Goal: Find specific page/section: Find specific page/section

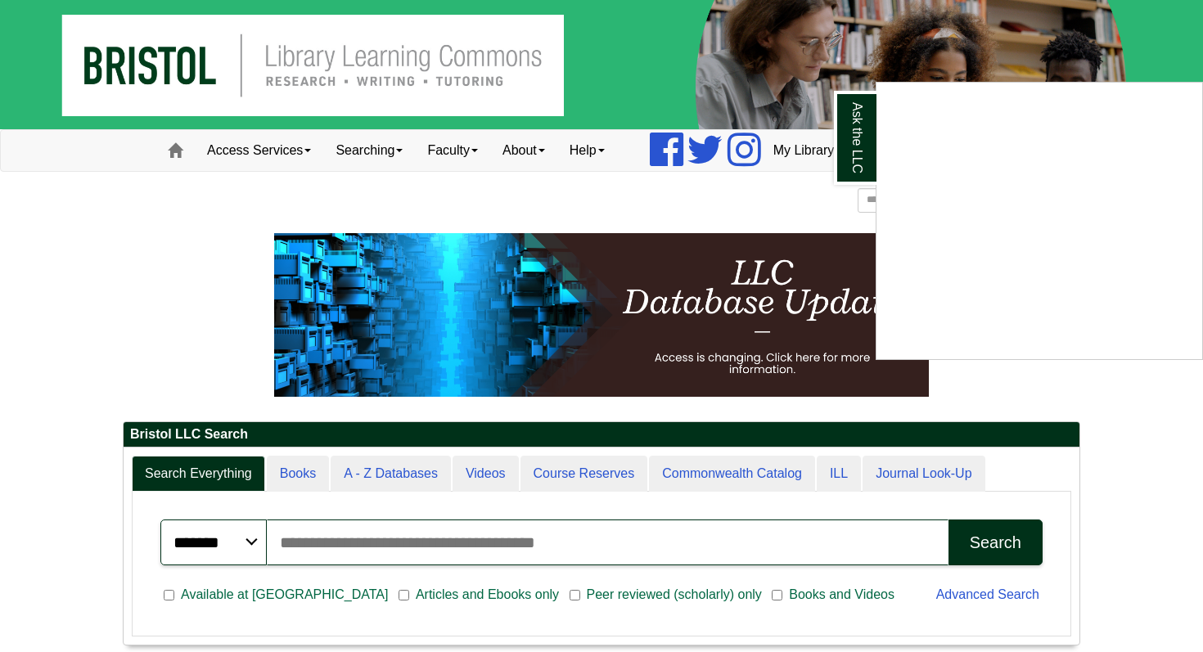
click at [406, 467] on div "Ask the LLC" at bounding box center [601, 326] width 1203 height 652
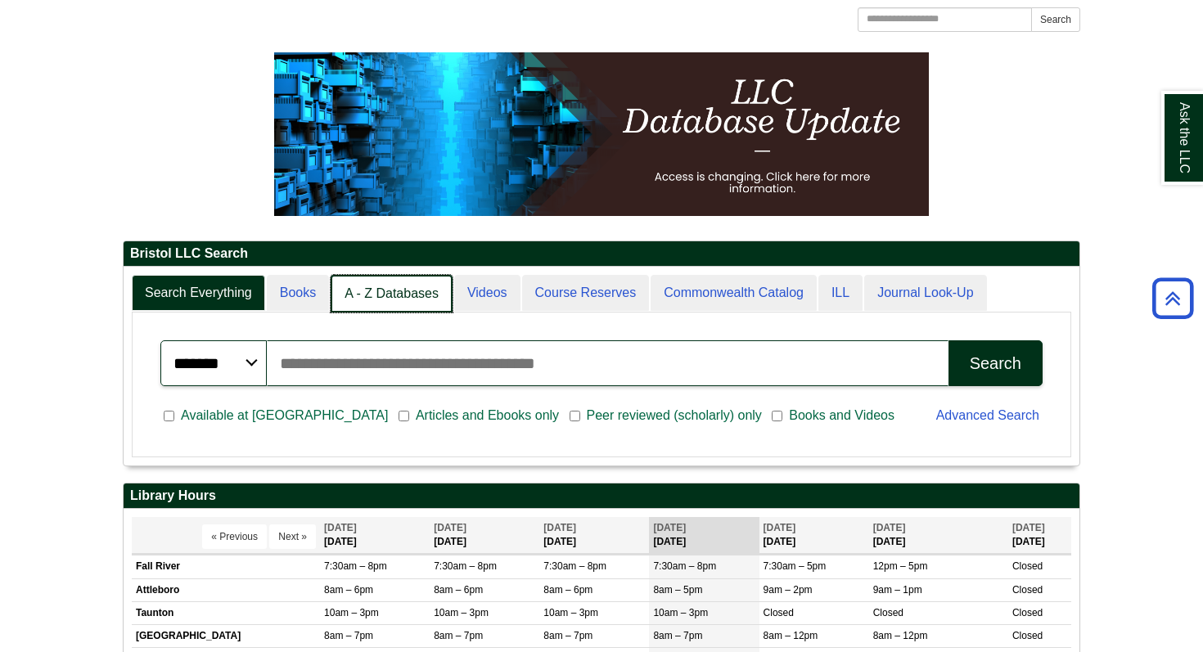
scroll to position [8, 8]
click at [388, 297] on link "A - Z Databases" at bounding box center [392, 294] width 122 height 38
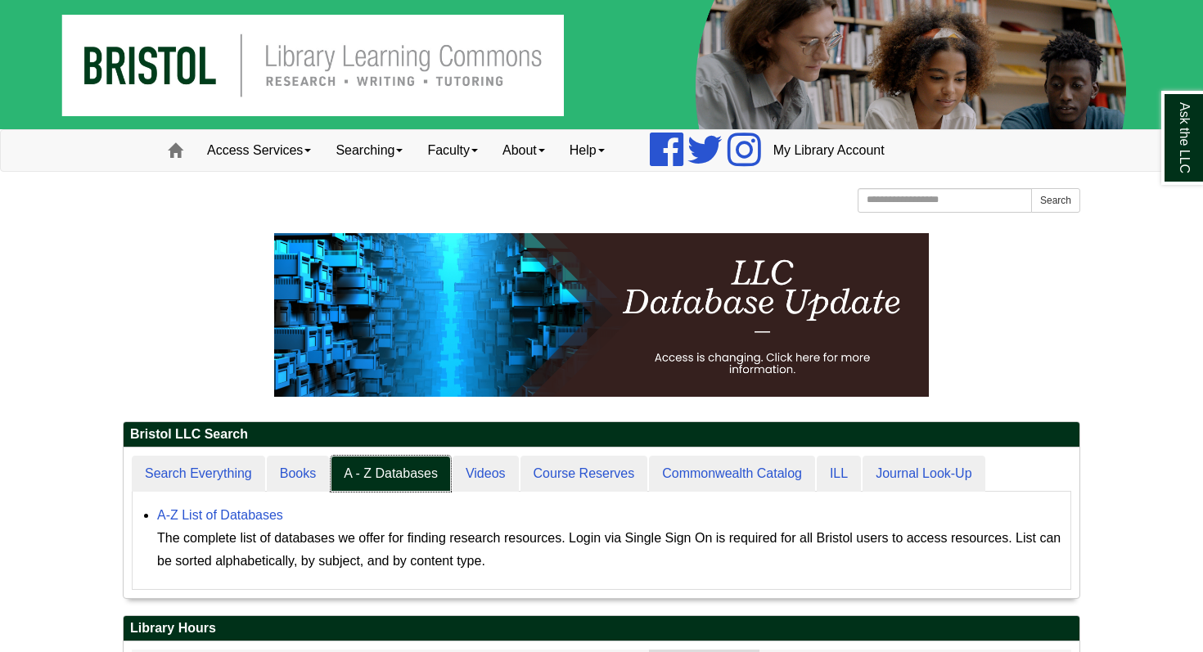
scroll to position [151, 956]
click at [272, 514] on link "A-Z List of Databases" at bounding box center [220, 515] width 126 height 14
click at [277, 516] on link "A-Z List of Databases" at bounding box center [220, 515] width 126 height 14
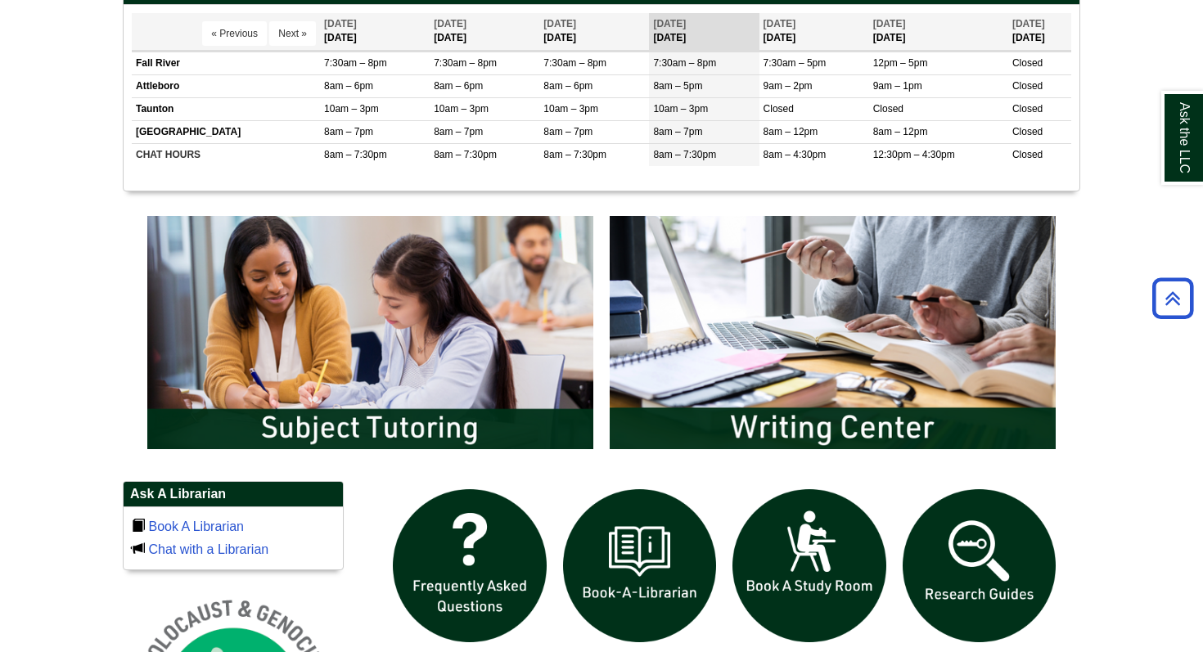
scroll to position [624, 0]
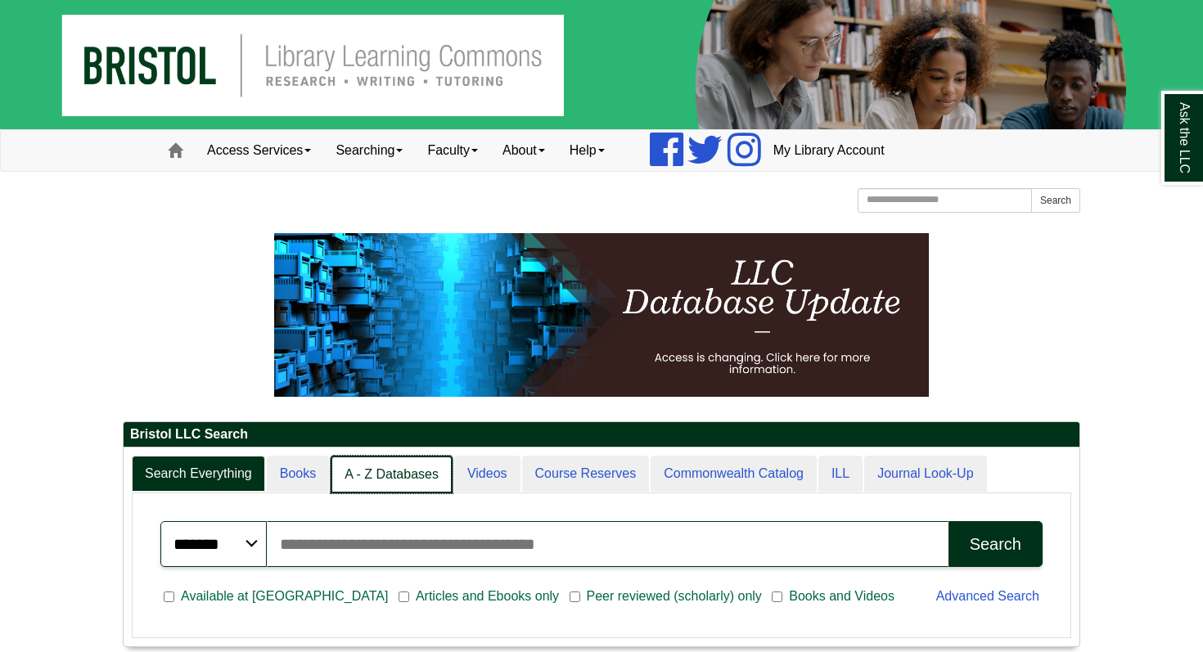
scroll to position [8, 8]
click at [404, 479] on link "A - Z Databases" at bounding box center [392, 475] width 122 height 38
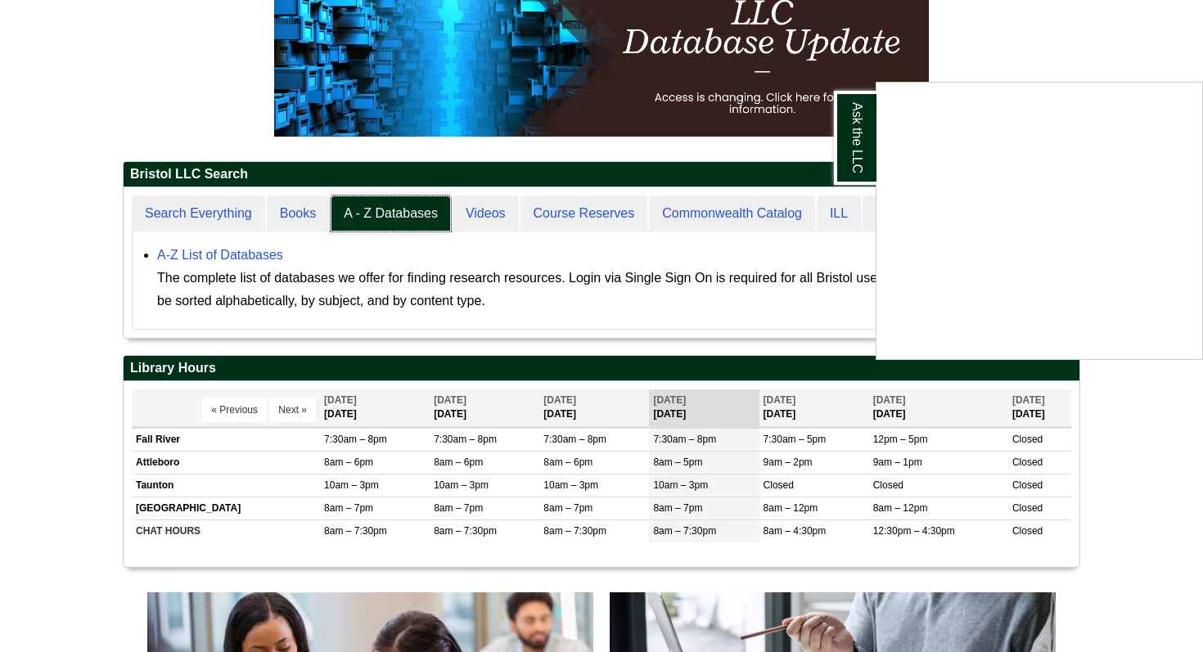
scroll to position [261, 0]
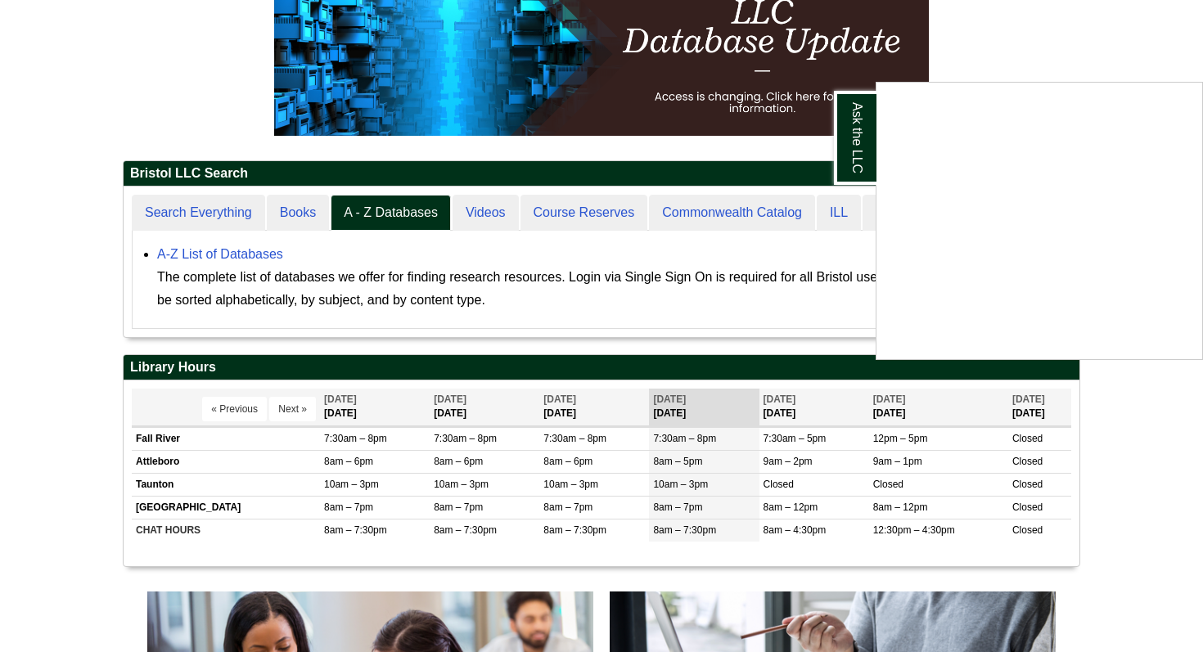
click at [359, 214] on div "Ask the LLC" at bounding box center [601, 326] width 1203 height 652
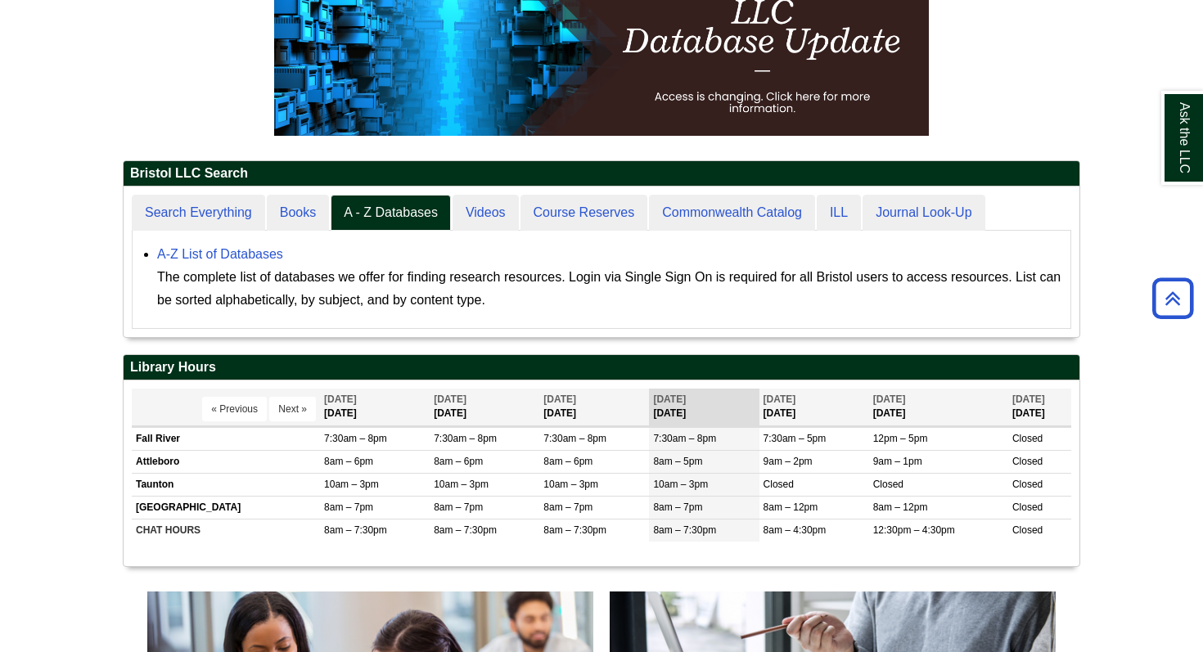
scroll to position [152, 956]
click at [359, 214] on link "A - Z Databases" at bounding box center [391, 213] width 120 height 37
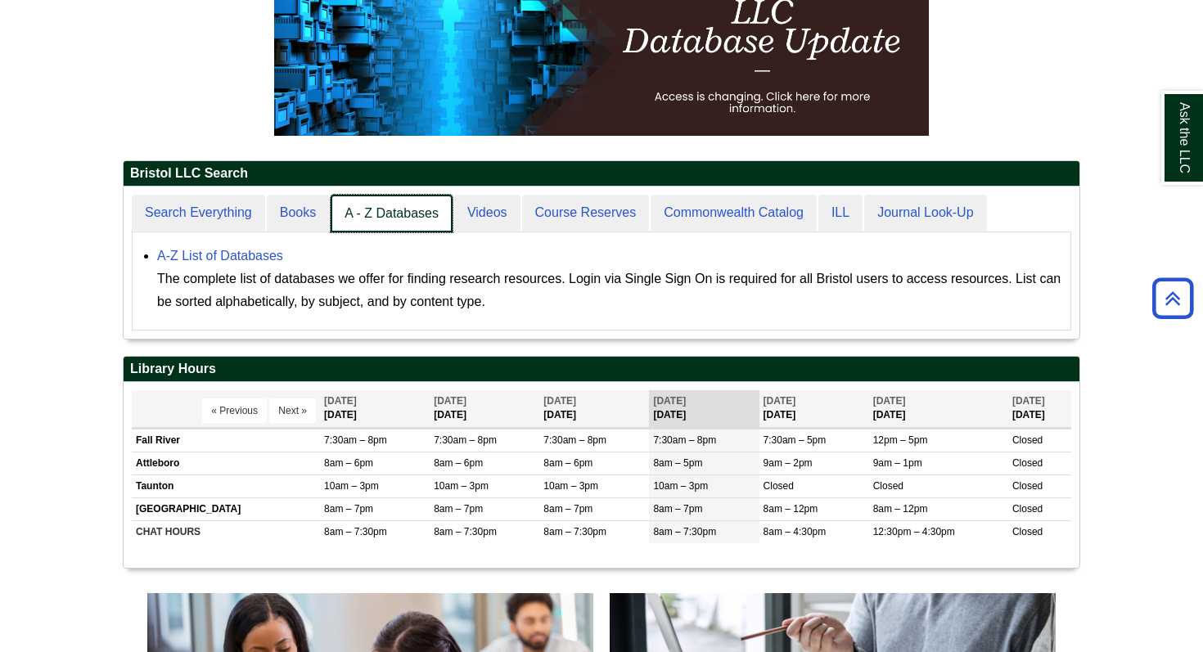
click at [359, 214] on link "A - Z Databases" at bounding box center [392, 214] width 122 height 38
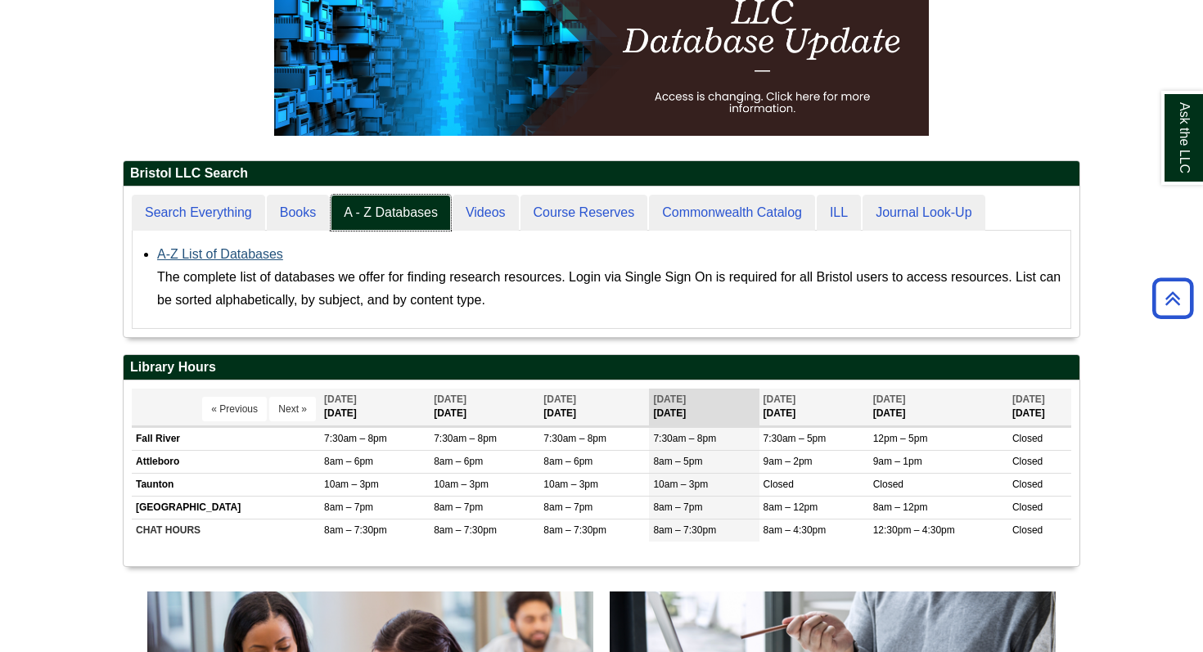
scroll to position [151, 956]
click at [260, 254] on link "A-Z List of Databases" at bounding box center [220, 254] width 126 height 14
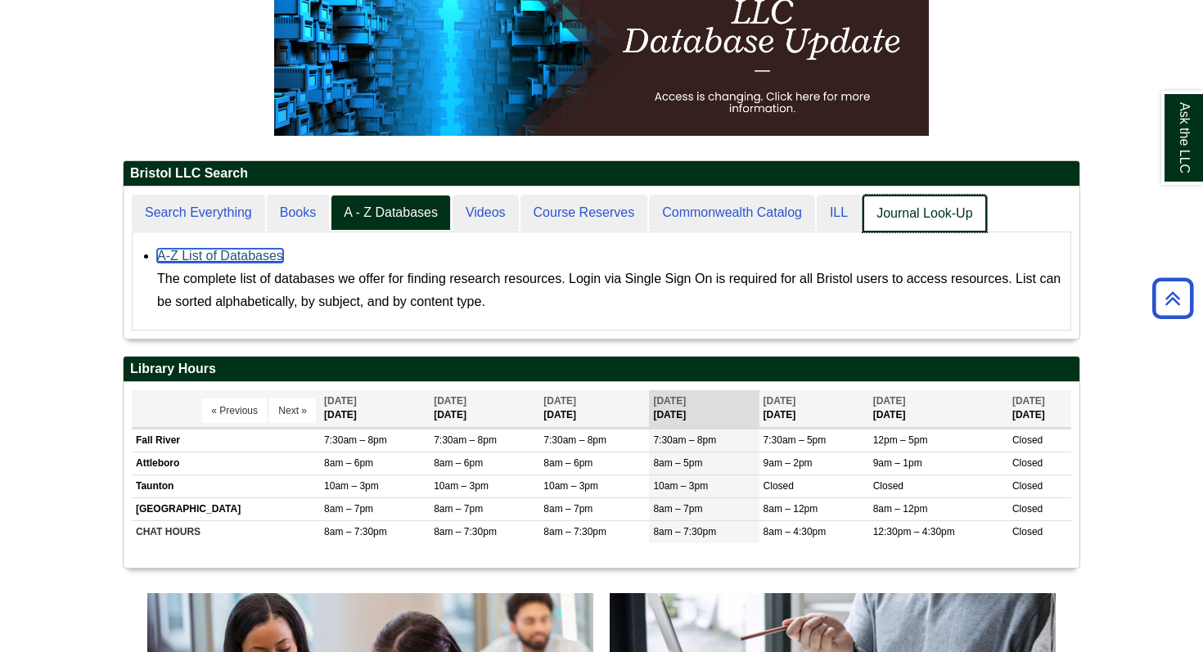
scroll to position [8, 8]
click at [966, 215] on link "Journal Look-Up" at bounding box center [925, 214] width 124 height 38
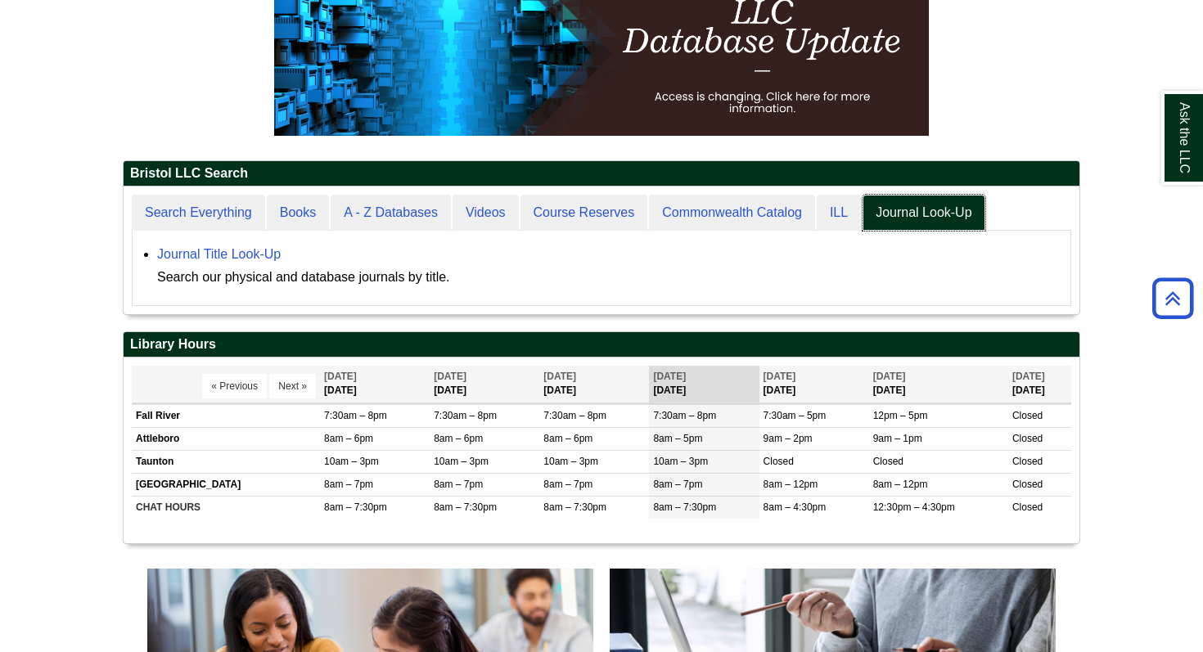
scroll to position [128, 956]
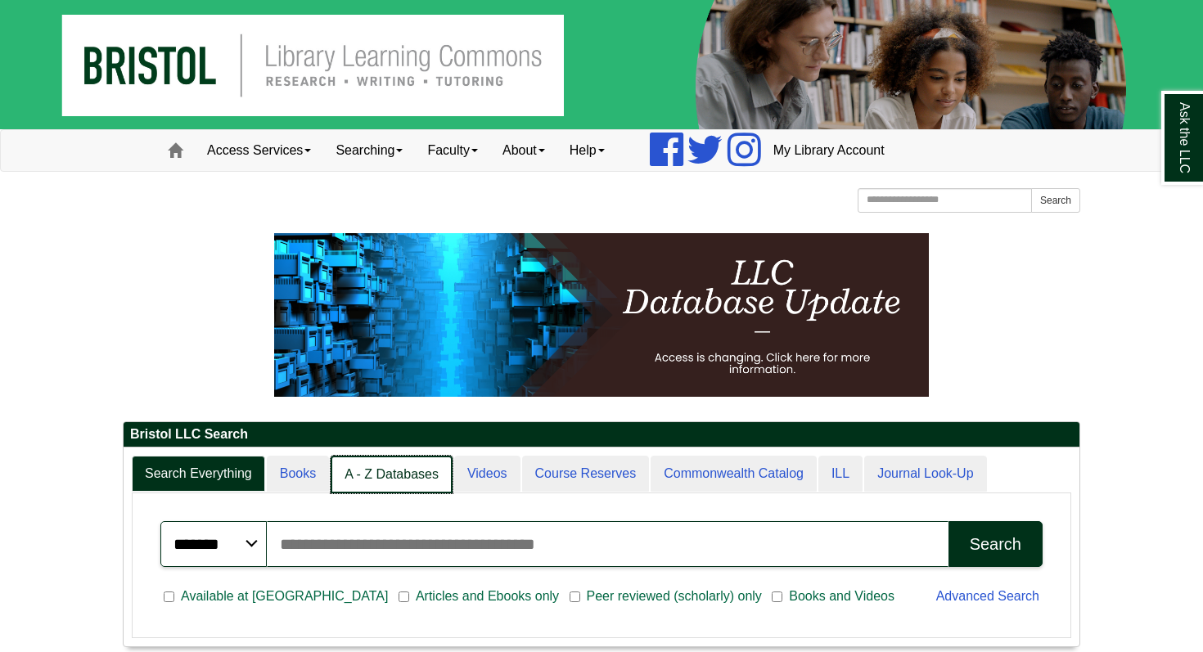
click at [400, 475] on link "A - Z Databases" at bounding box center [392, 475] width 122 height 38
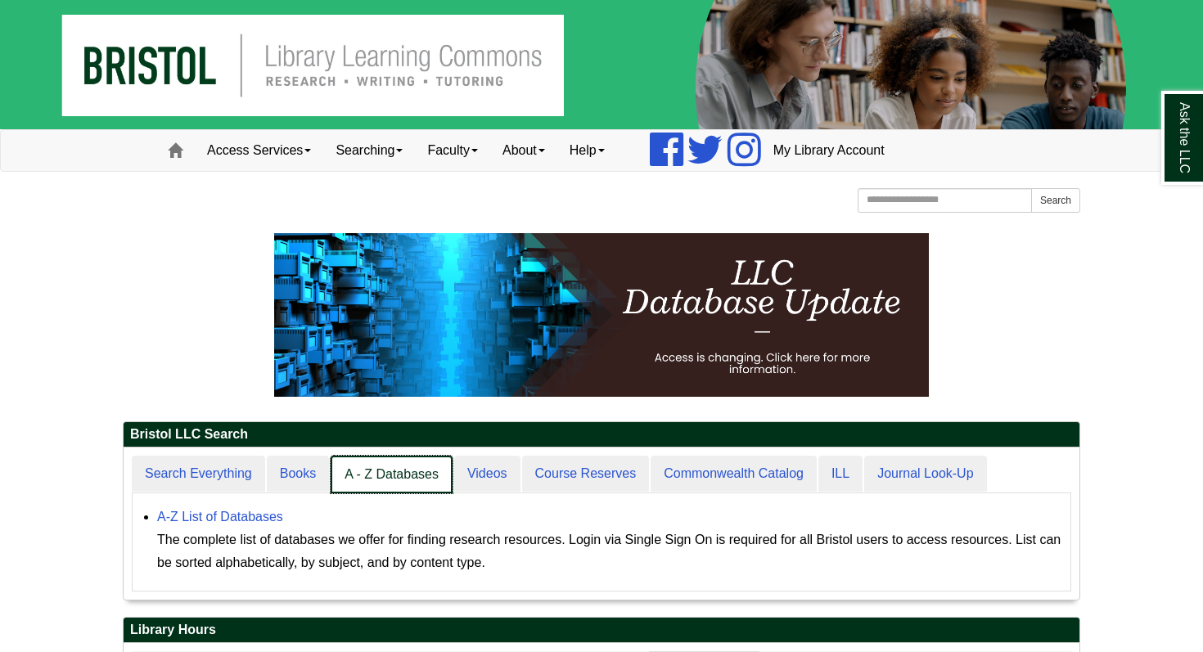
click at [400, 475] on link "A - Z Databases" at bounding box center [392, 475] width 122 height 38
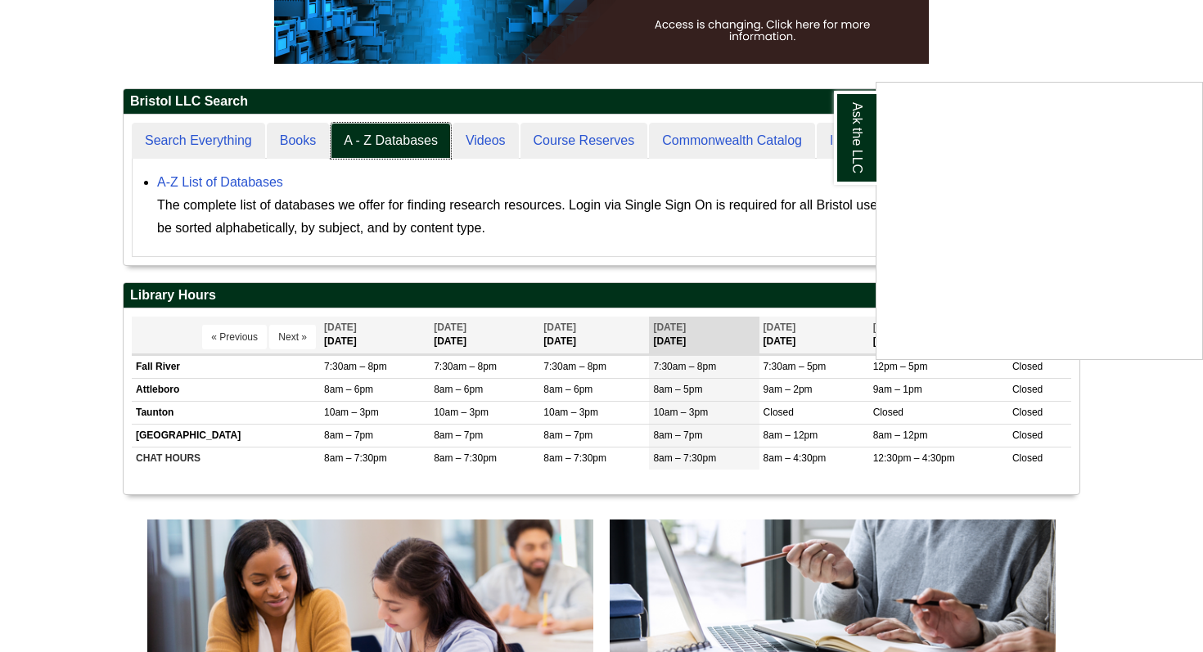
scroll to position [308, 0]
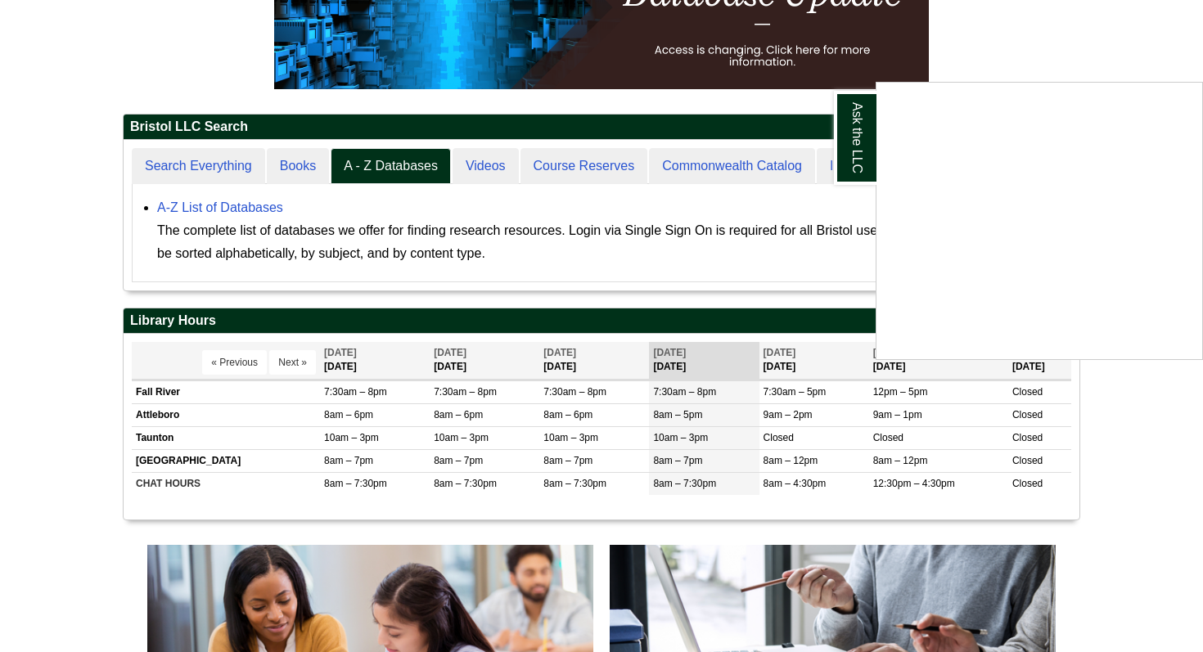
click at [237, 207] on div "Ask the LLC" at bounding box center [601, 326] width 1203 height 652
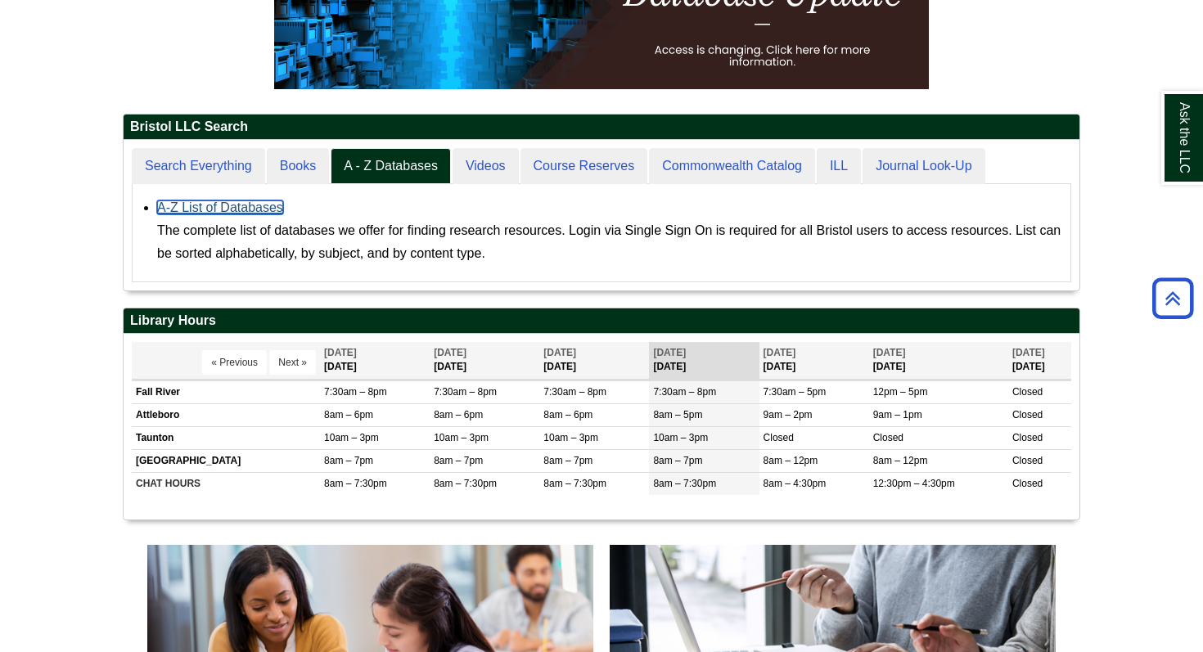
click at [237, 207] on link "A-Z List of Databases" at bounding box center [220, 208] width 126 height 14
